Goal: Communication & Community: Ask a question

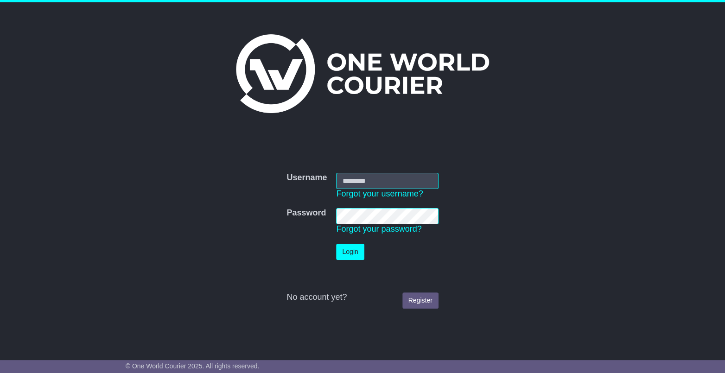
type input "**********"
click at [359, 248] on button "Login" at bounding box center [350, 252] width 28 height 16
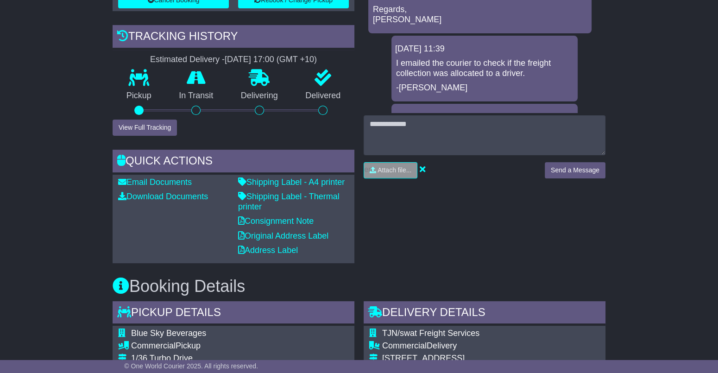
scroll to position [168, 0]
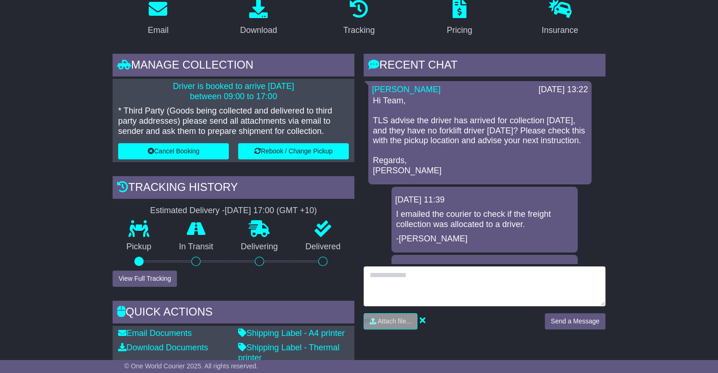
click at [403, 277] on textarea at bounding box center [485, 287] width 242 height 40
type textarea "**********"
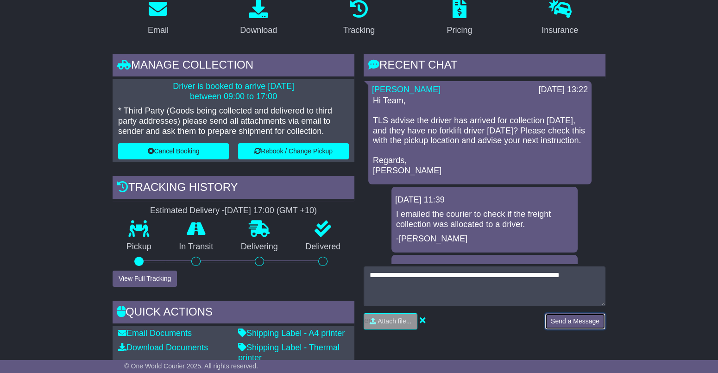
click at [567, 322] on button "Send a Message" at bounding box center [575, 321] width 61 height 16
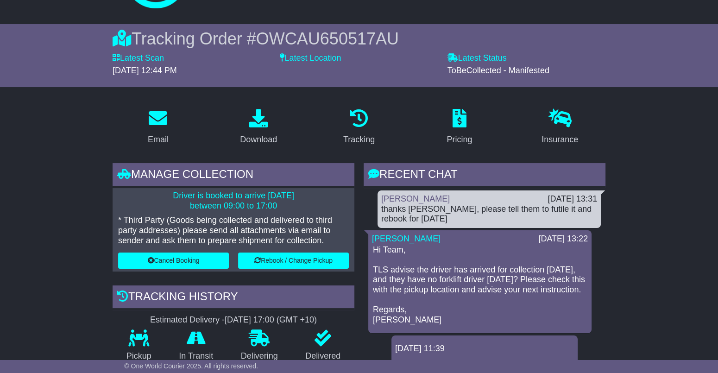
scroll to position [0, 0]
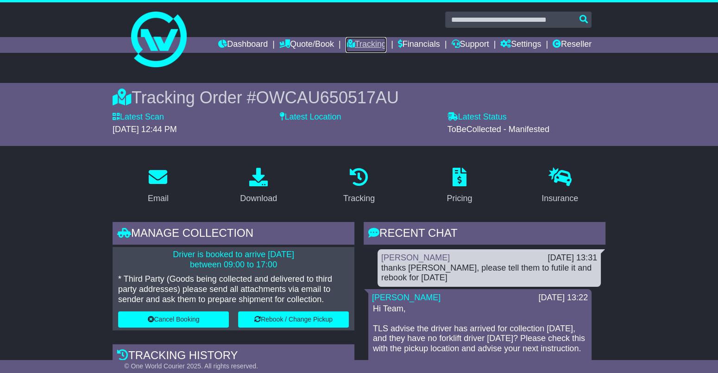
click at [351, 44] on link "Tracking" at bounding box center [366, 45] width 41 height 16
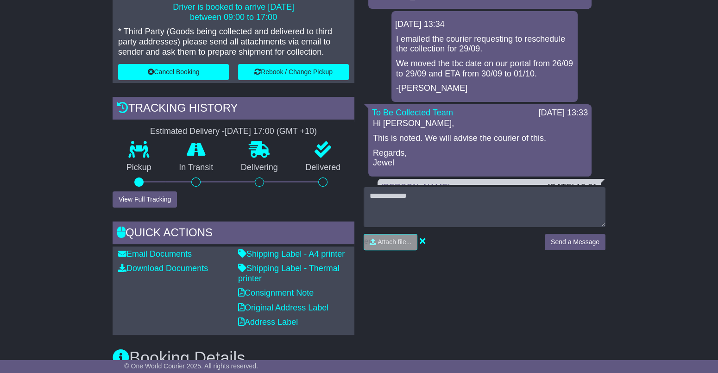
scroll to position [253, 0]
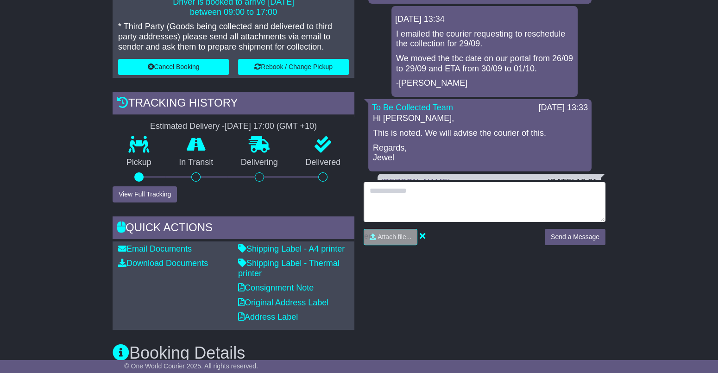
click at [430, 201] on textarea at bounding box center [485, 202] width 242 height 40
type textarea "**********"
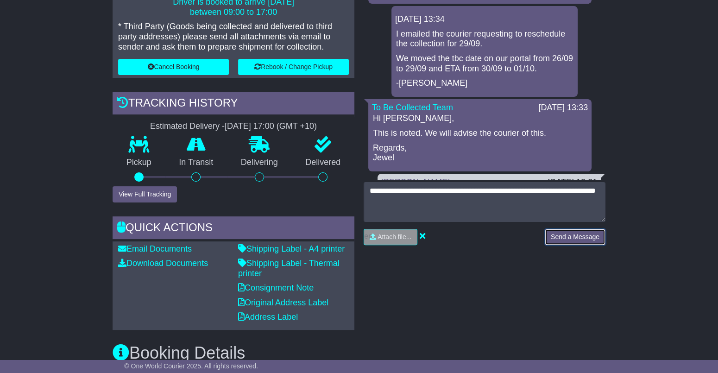
click at [556, 236] on button "Send a Message" at bounding box center [575, 237] width 61 height 16
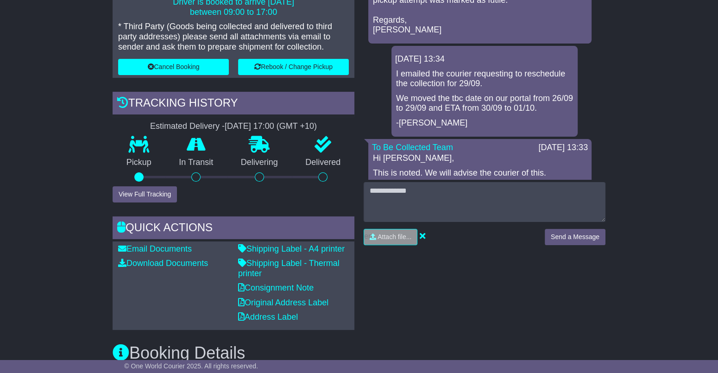
scroll to position [126, 0]
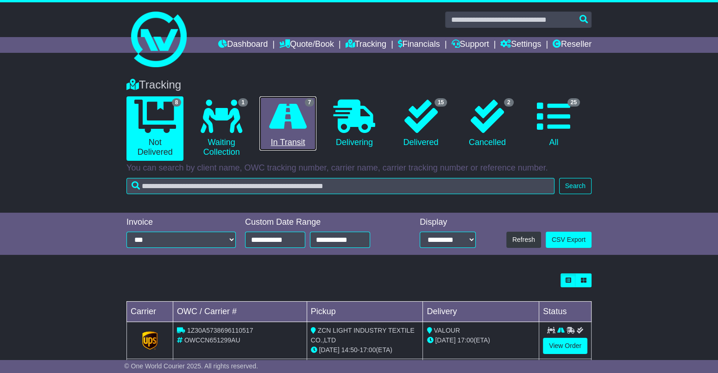
click at [306, 117] on icon at bounding box center [288, 116] width 38 height 33
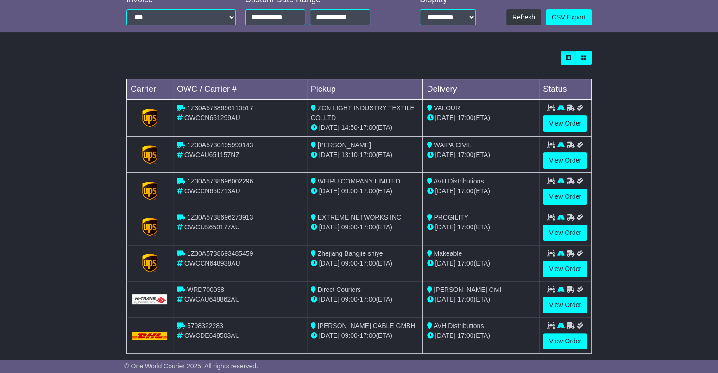
scroll to position [232, 0]
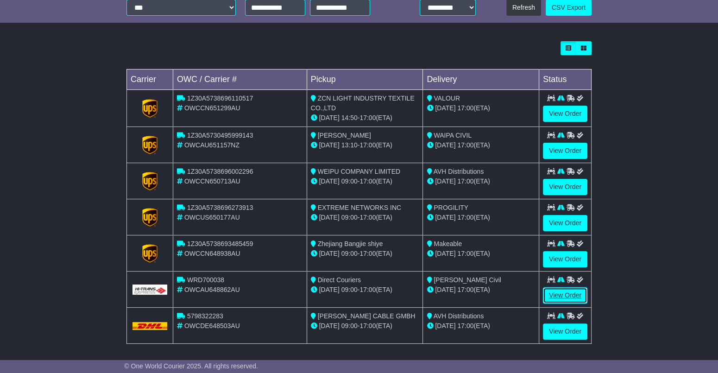
click at [558, 291] on link "View Order" at bounding box center [565, 295] width 44 height 16
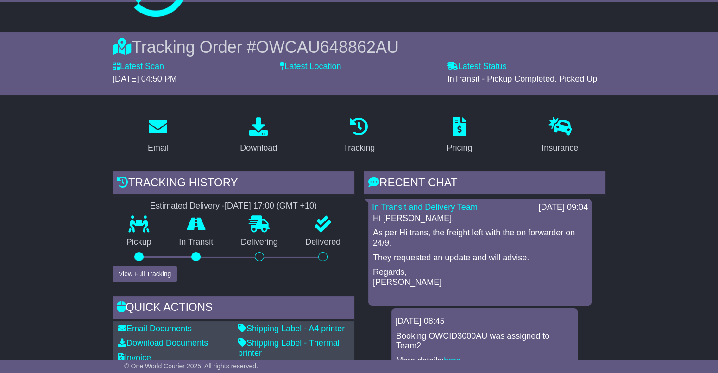
scroll to position [126, 0]
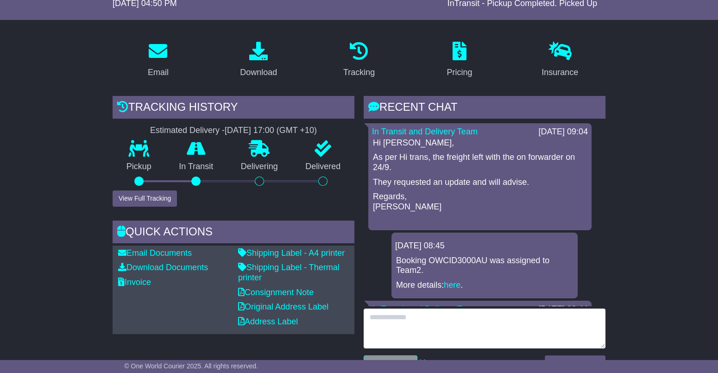
click at [483, 315] on textarea at bounding box center [485, 329] width 242 height 40
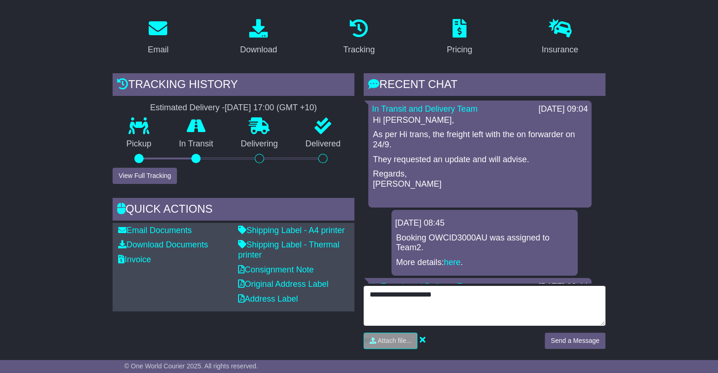
scroll to position [168, 0]
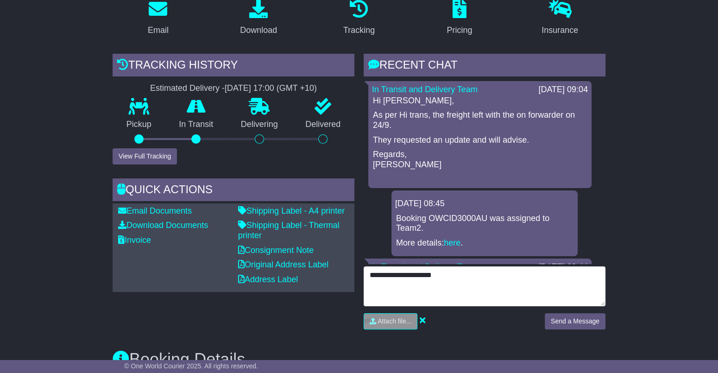
type textarea "**********"
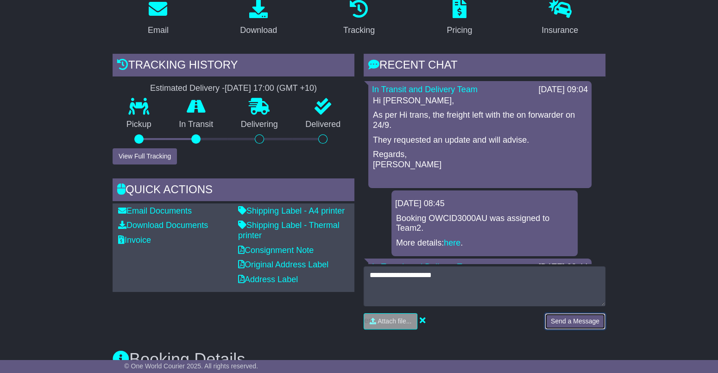
click at [557, 313] on button "Send a Message" at bounding box center [575, 321] width 61 height 16
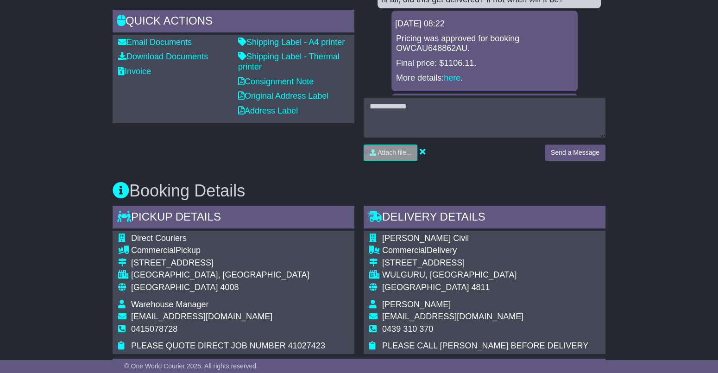
scroll to position [463, 0]
